Goal: Obtain resource: Download file/media

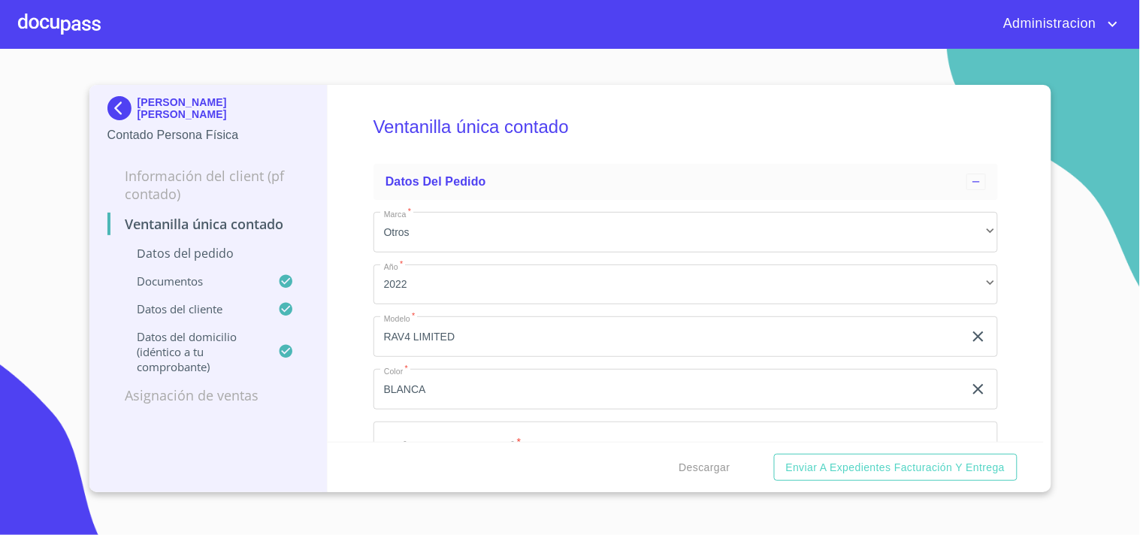
click at [238, 108] on p "[PERSON_NAME] [PERSON_NAME]" at bounding box center [224, 108] width 172 height 24
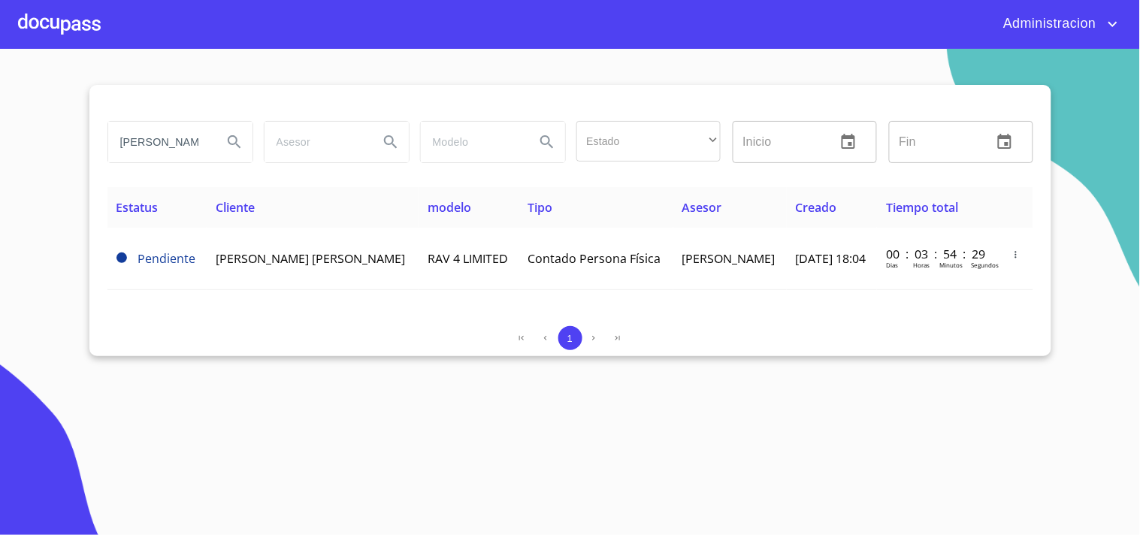
click at [122, 138] on input "[PERSON_NAME]" at bounding box center [159, 142] width 102 height 41
drag, startPoint x: 117, startPoint y: 141, endPoint x: 417, endPoint y: 153, distance: 300.1
click at [417, 153] on div "[PERSON_NAME] Estado ​ ​ Inicio ​ Fin ​" at bounding box center [570, 142] width 938 height 54
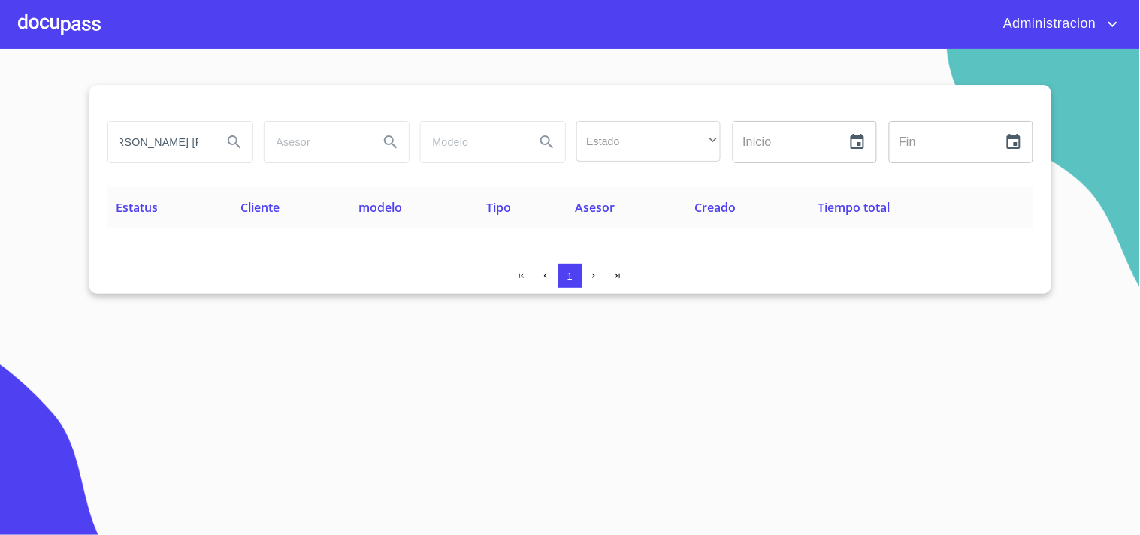
click at [238, 141] on icon "Search" at bounding box center [234, 142] width 18 height 18
click at [147, 145] on input "[PERSON_NAME] [PERSON_NAME]" at bounding box center [159, 142] width 102 height 41
type input "S"
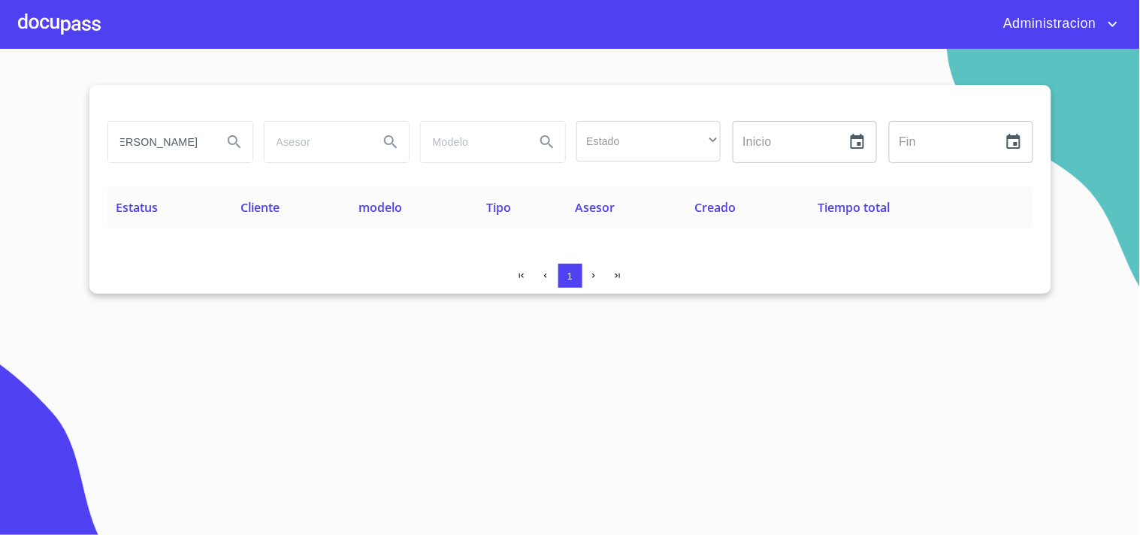
type input "[PERSON_NAME]"
click at [1091, 23] on span "Administracion" at bounding box center [1048, 24] width 112 height 24
click at [1111, 15] on ul "Salir" at bounding box center [1098, 31] width 49 height 39
click at [1097, 35] on li "Salir" at bounding box center [1098, 31] width 49 height 27
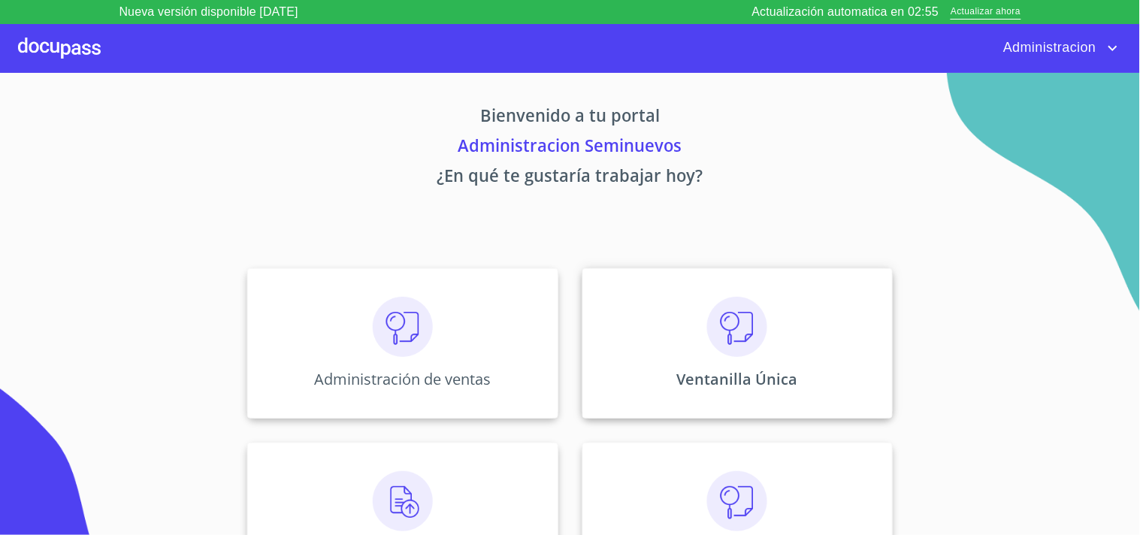
click at [734, 340] on img at bounding box center [737, 327] width 60 height 60
click at [439, 349] on div "Administración de ventas" at bounding box center [402, 343] width 310 height 150
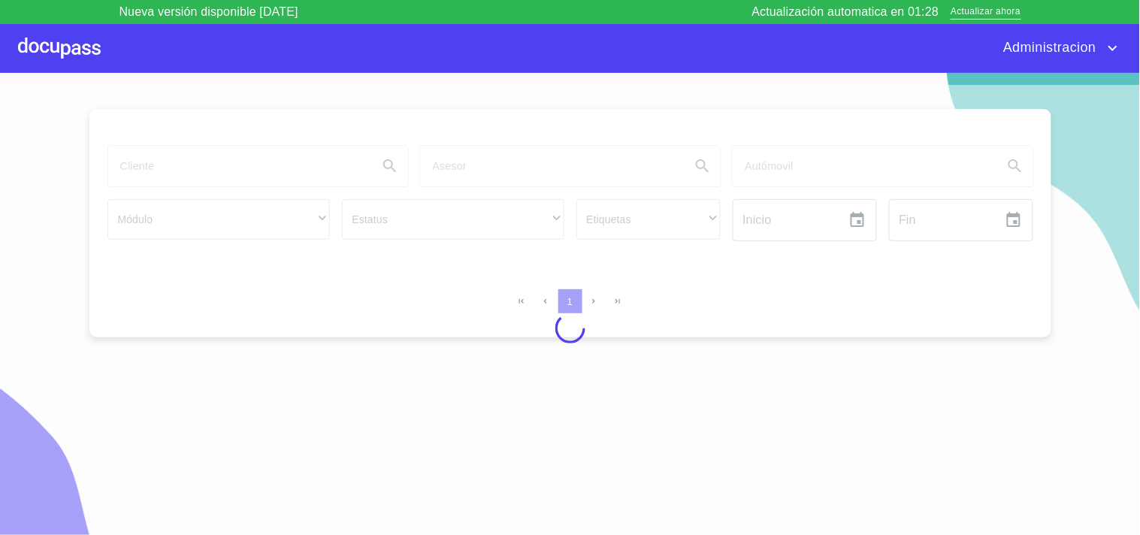
click at [1037, 49] on span "Administracion" at bounding box center [1048, 48] width 112 height 24
click at [1102, 46] on li "Salir" at bounding box center [1098, 48] width 49 height 27
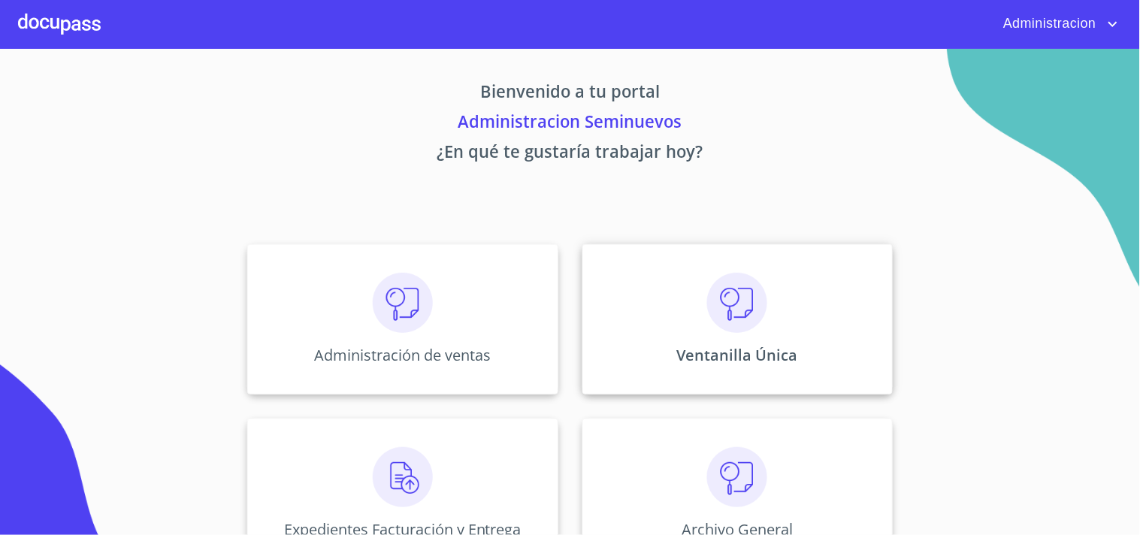
click at [763, 314] on div "Ventanilla Única" at bounding box center [737, 319] width 310 height 150
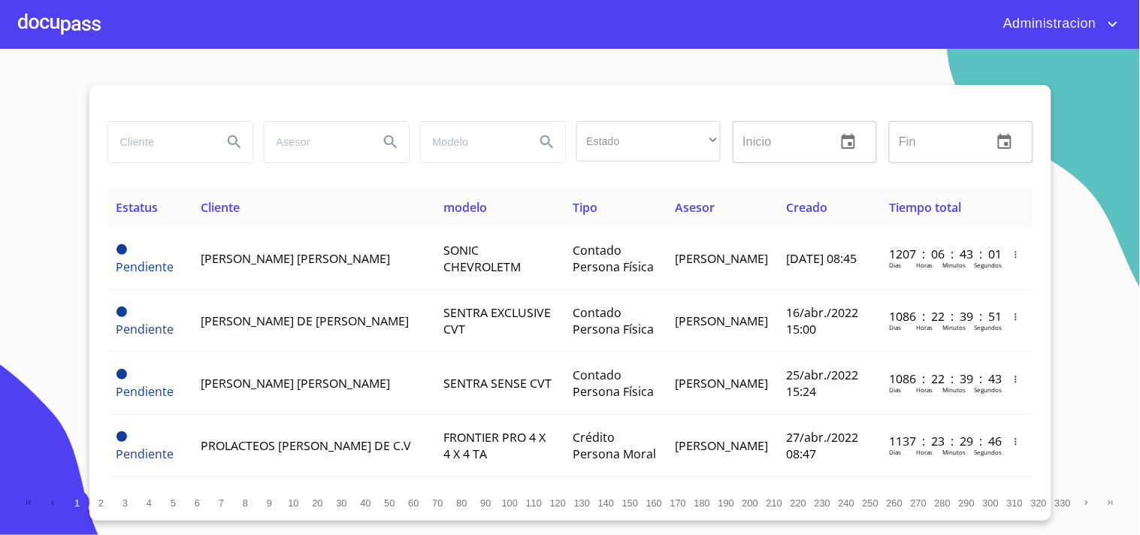
click at [175, 140] on input "search" at bounding box center [159, 142] width 102 height 41
type input "sergio alfredo"
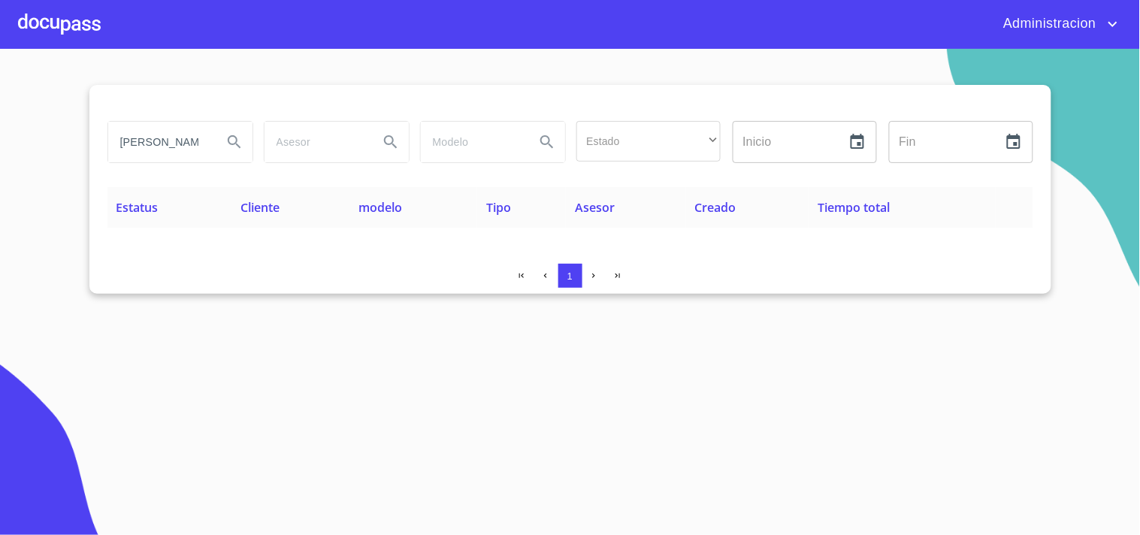
click at [238, 139] on icon "Search" at bounding box center [234, 142] width 18 height 18
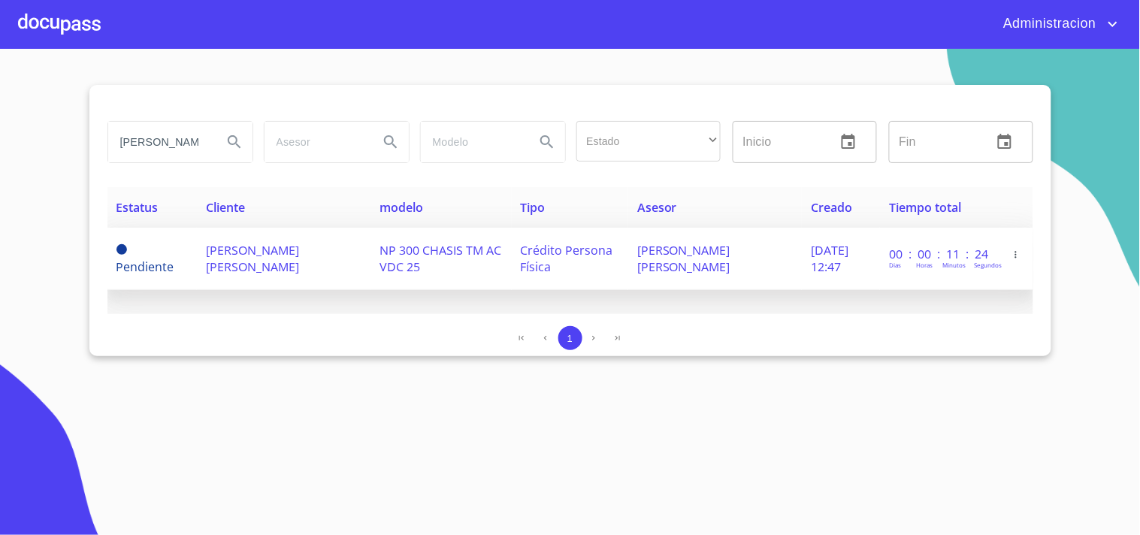
click at [299, 249] on span "SERGIO ALFREDO ESCOBAR MADRIGAL MADRIGAL" at bounding box center [252, 258] width 93 height 33
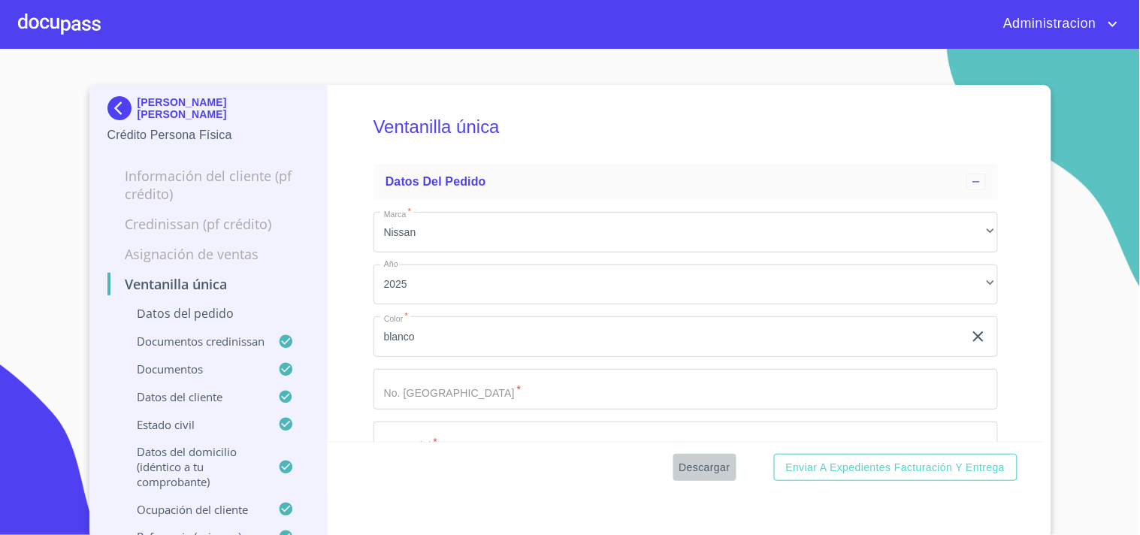
click at [693, 459] on span "Descargar" at bounding box center [704, 467] width 51 height 19
click at [204, 106] on p "SERGIO ALFREDO ESCOBAR MADRIGAL MADRIGAL" at bounding box center [224, 108] width 172 height 24
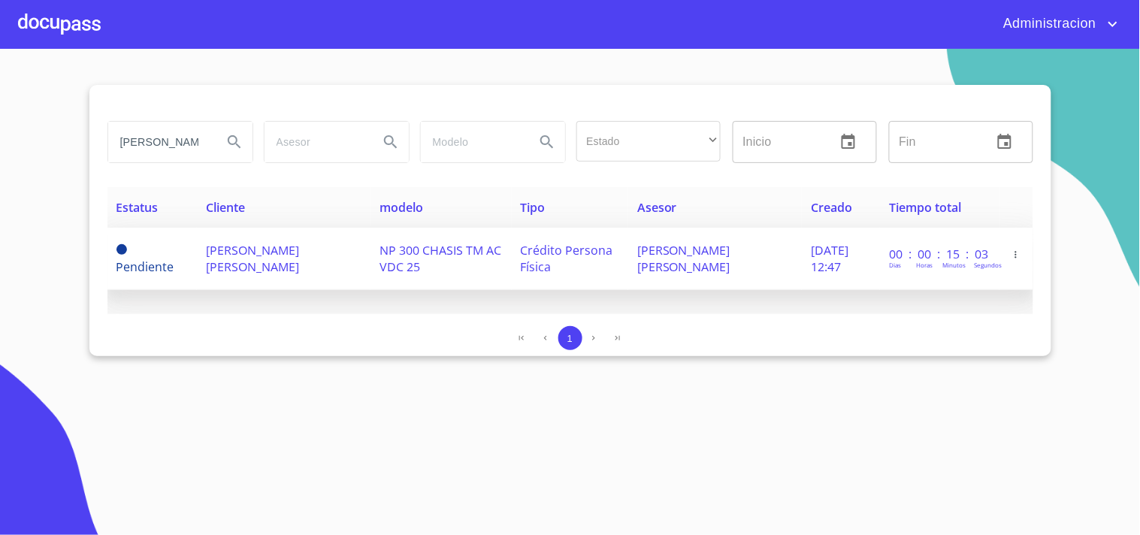
click at [286, 254] on span "SERGIO ALFREDO ESCOBAR MADRIGAL MADRIGAL" at bounding box center [252, 258] width 93 height 33
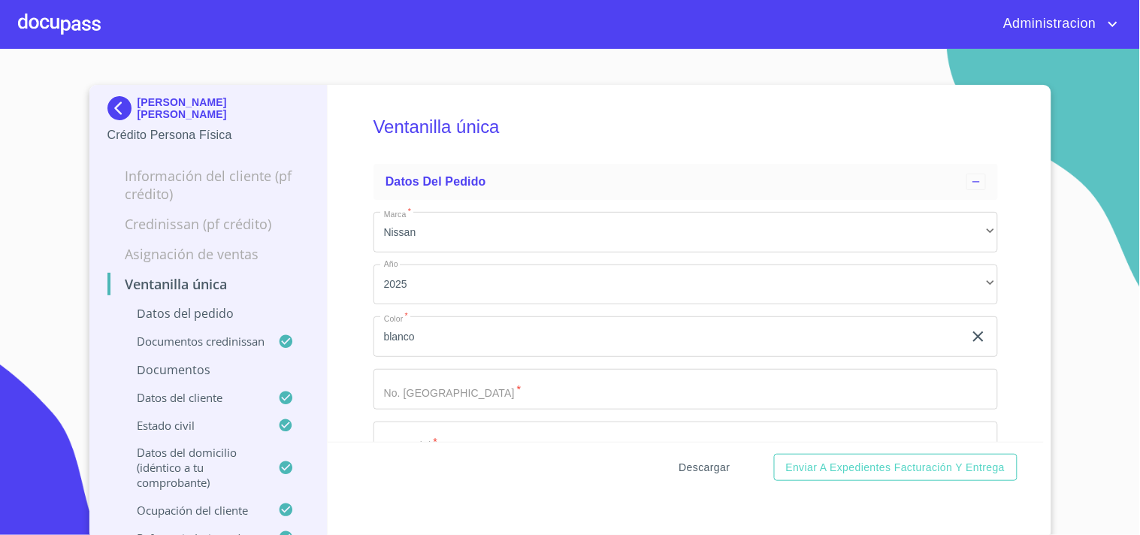
click at [681, 468] on span "Descargar" at bounding box center [704, 467] width 51 height 19
